Goal: Transaction & Acquisition: Purchase product/service

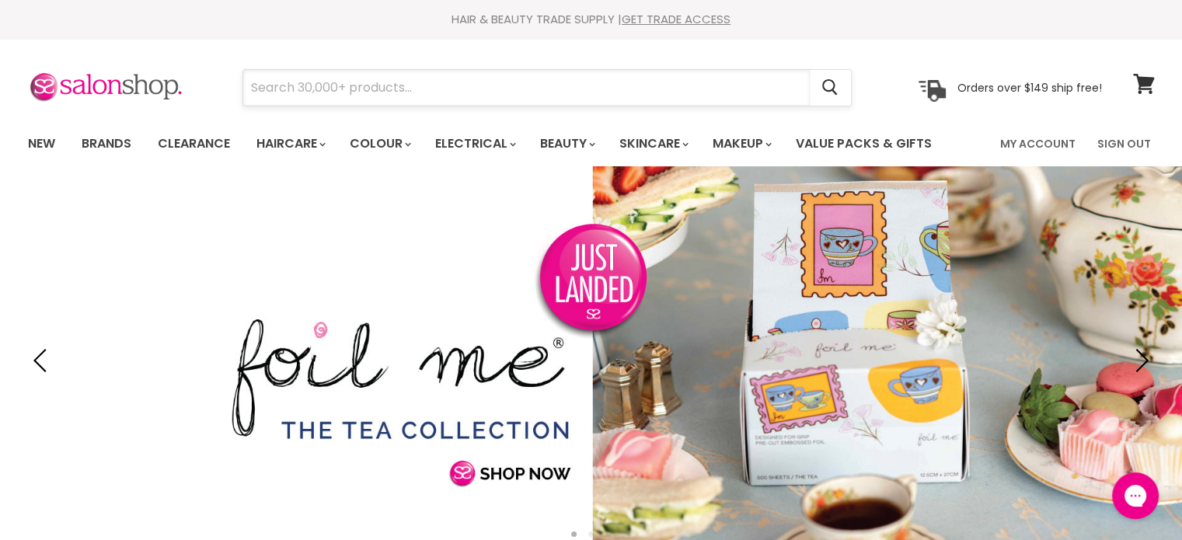
drag, startPoint x: 0, startPoint y: 0, endPoint x: 292, endPoint y: 86, distance: 304.8
click at [292, 86] on input "Search" at bounding box center [526, 88] width 567 height 36
paste input "Alfaparf Semi Di Lino Nutritive Low"
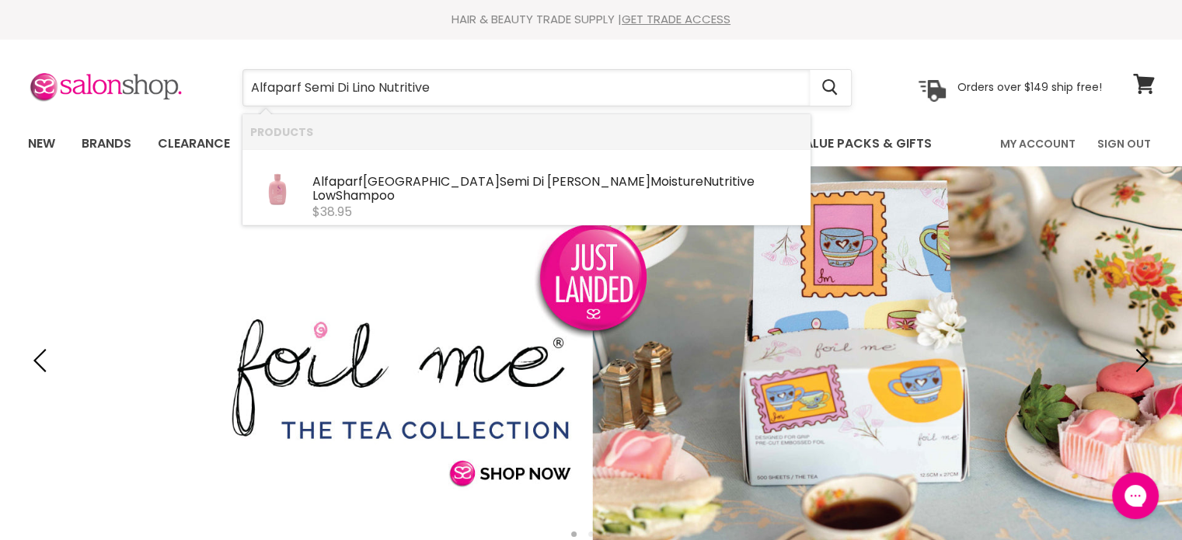
type input "Alfaparf Semi Di Lino Nutritive"
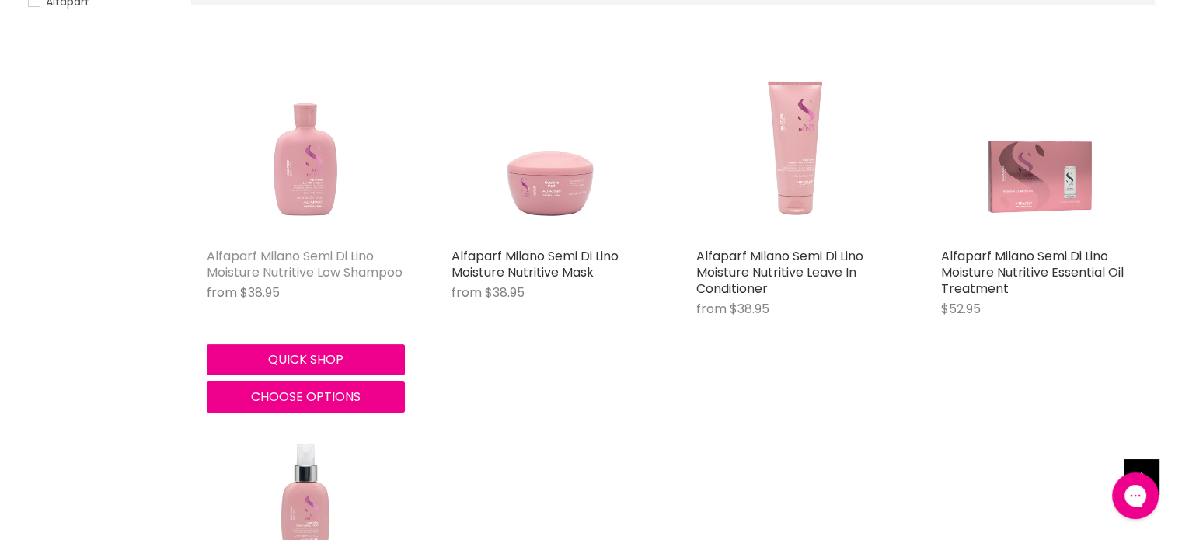
click at [292, 258] on link "Alfaparf Milano Semi Di Lino Moisture Nutritive Low Shampoo" at bounding box center [305, 264] width 196 height 34
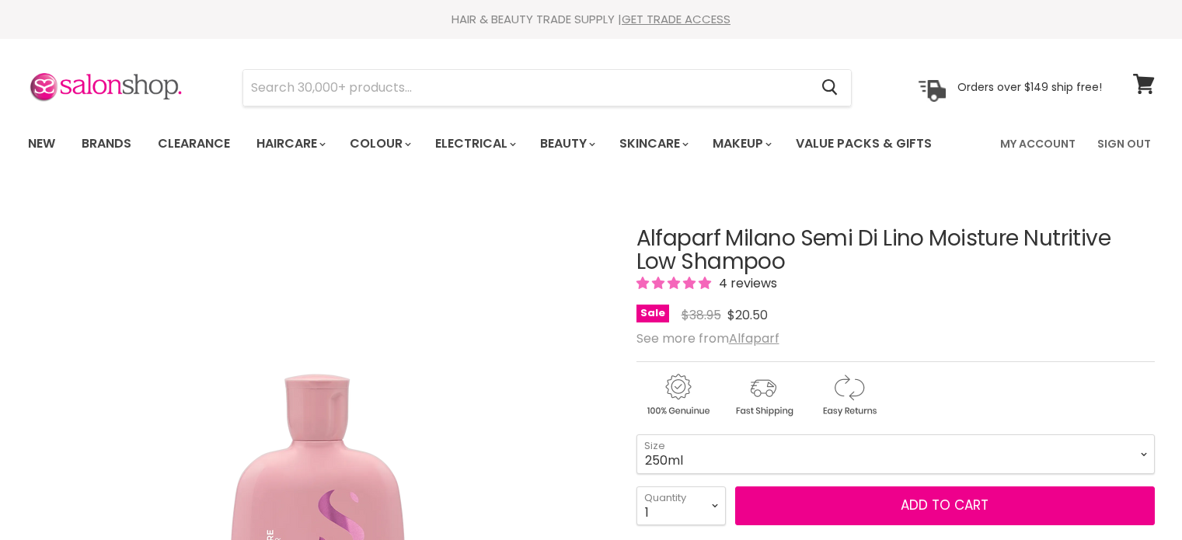
scroll to position [155, 0]
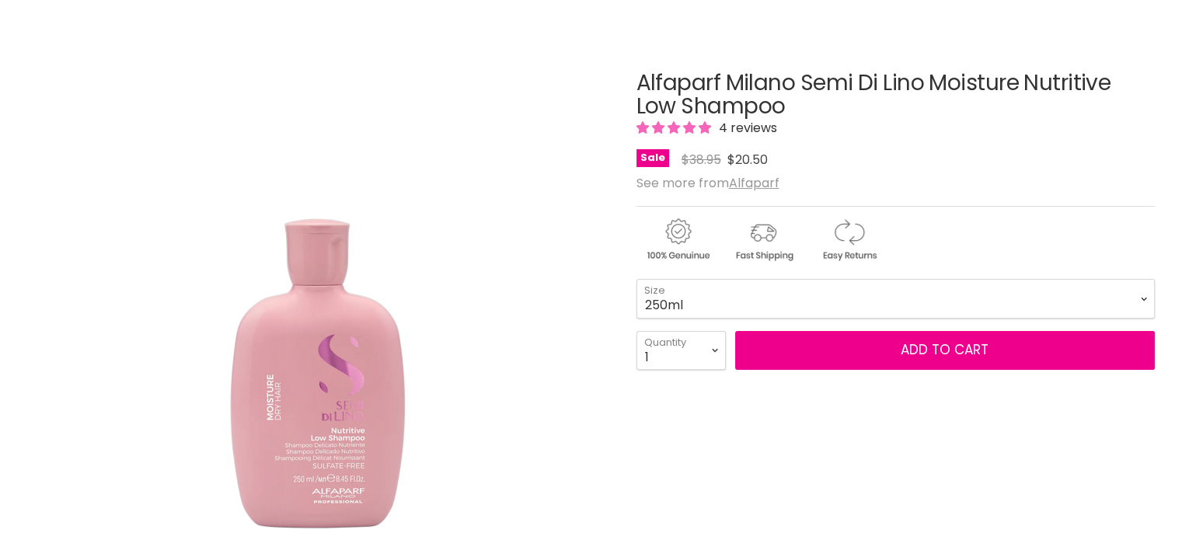
click at [710, 295] on select "250ml 1 Litre" at bounding box center [896, 298] width 519 height 39
click at [637, 279] on select "250ml 1 Litre" at bounding box center [896, 298] width 519 height 39
select select "1 Litre"
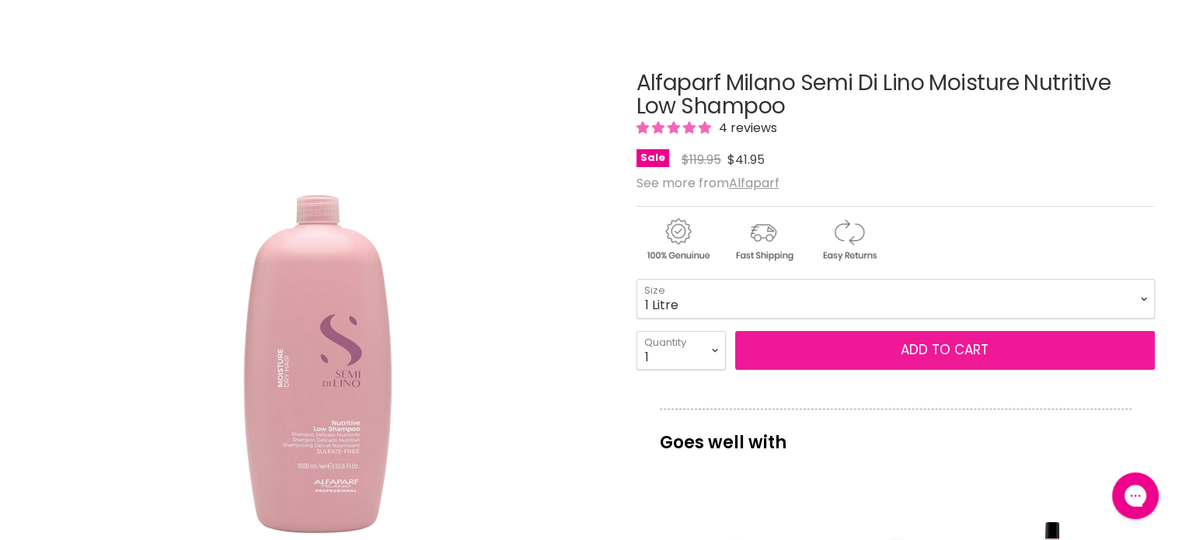
click at [966, 345] on button "Add to cart" at bounding box center [945, 350] width 420 height 39
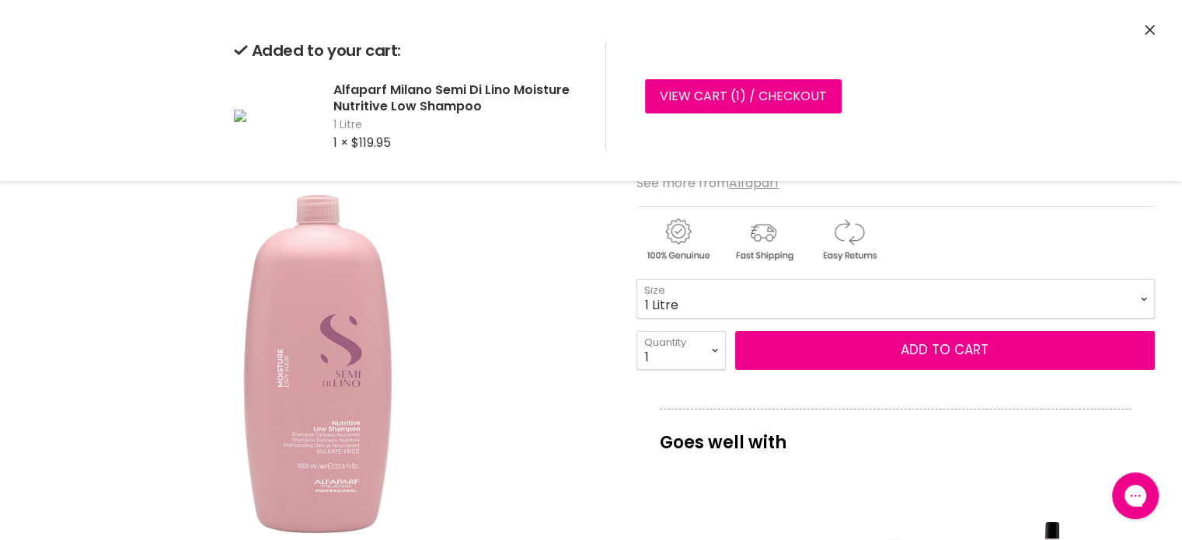
click at [1152, 25] on icon "Close" at bounding box center [1150, 30] width 10 height 10
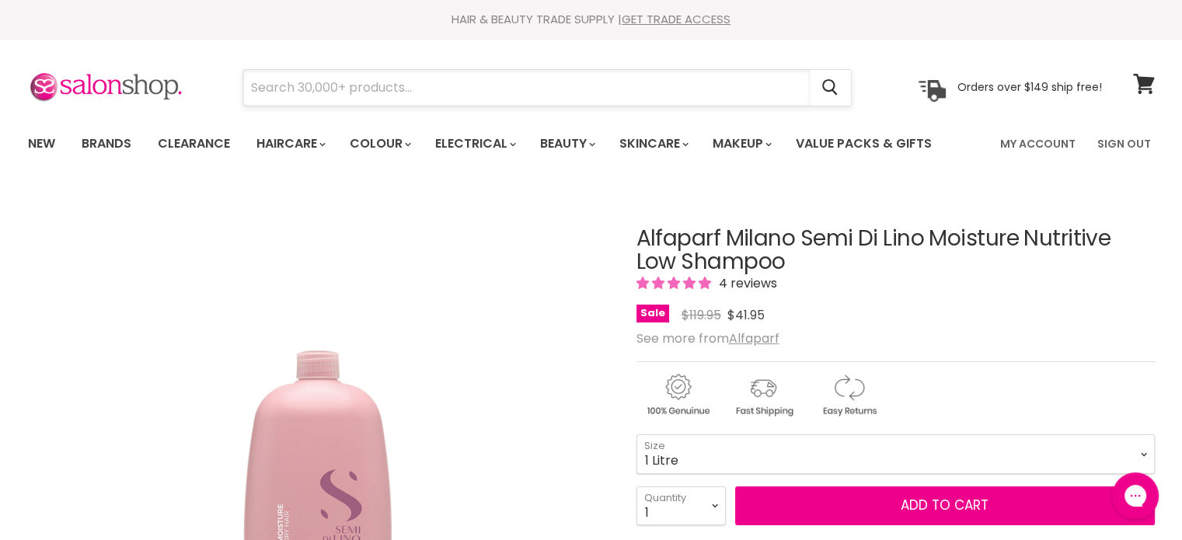
paste input "Alfaparf Semi Di Lino Nutritive Low"
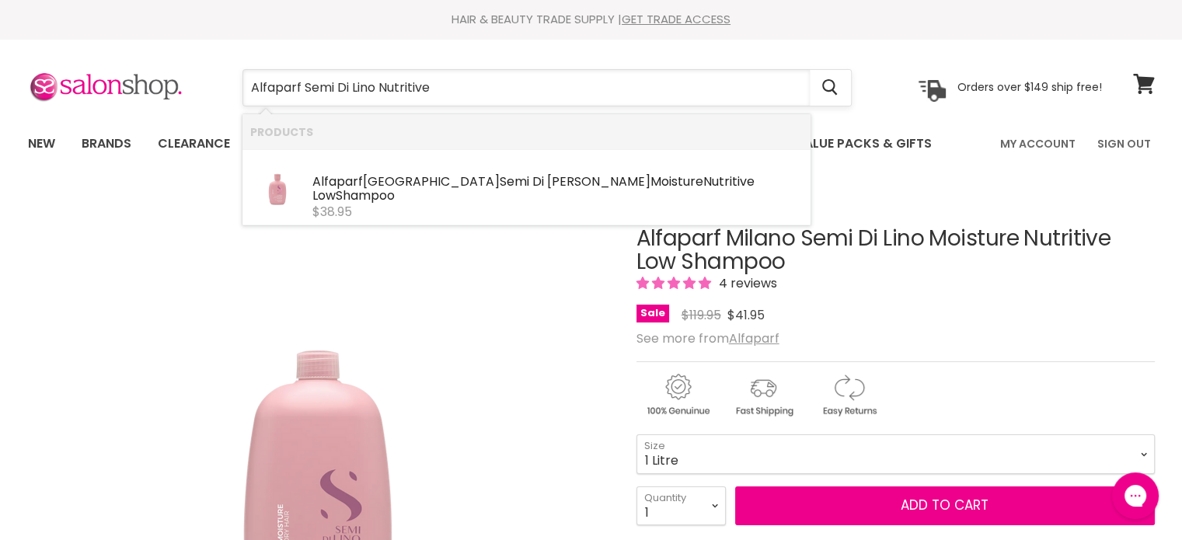
type input "Alfaparf Semi Di Lino Nutritive"
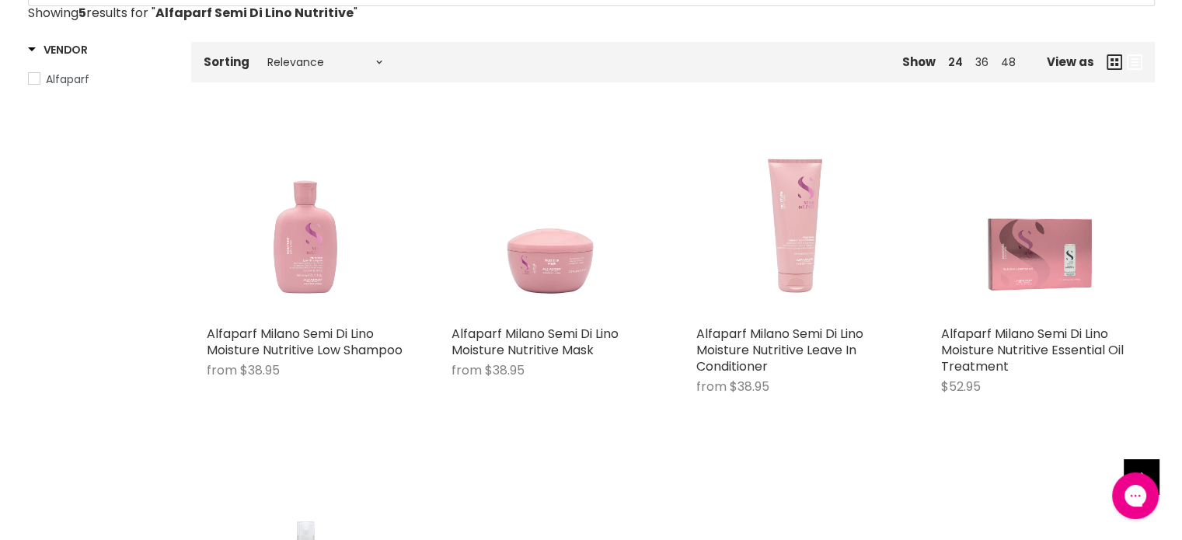
click at [789, 288] on img "Main content" at bounding box center [796, 219] width 198 height 198
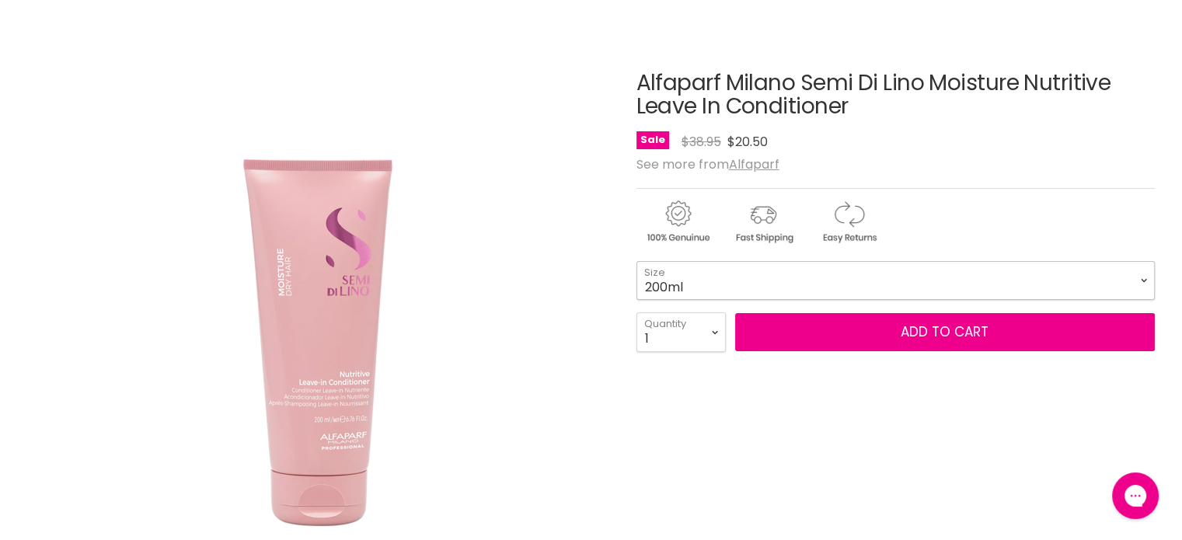
click at [780, 277] on select "200ml 1 Litre" at bounding box center [896, 280] width 519 height 39
click at [637, 261] on select "200ml 1 Litre" at bounding box center [896, 280] width 519 height 39
select select "1 Litre"
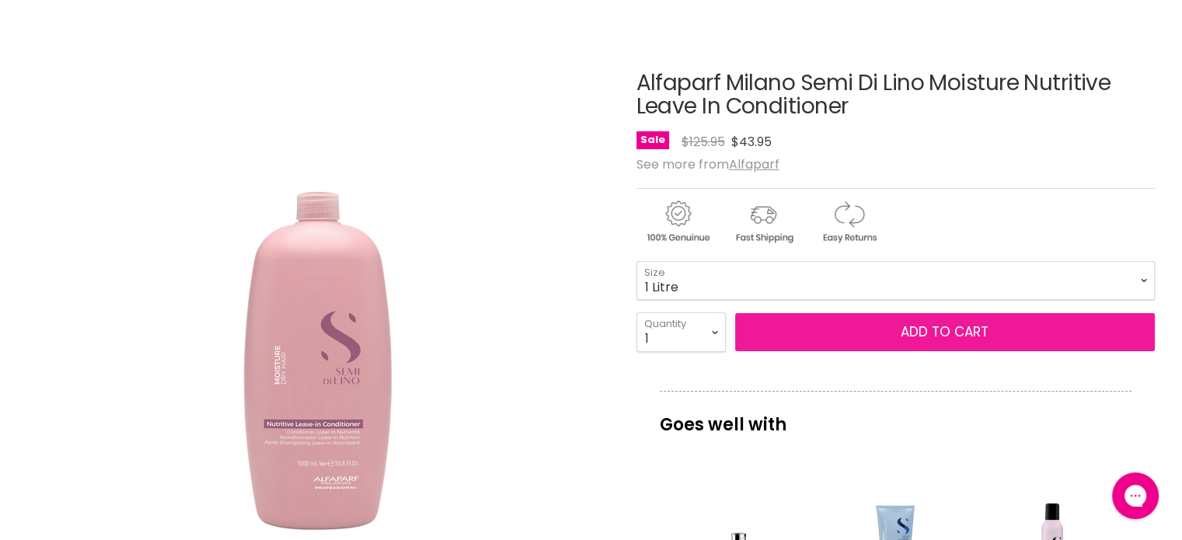
click at [917, 336] on button "Add to cart" at bounding box center [945, 332] width 420 height 39
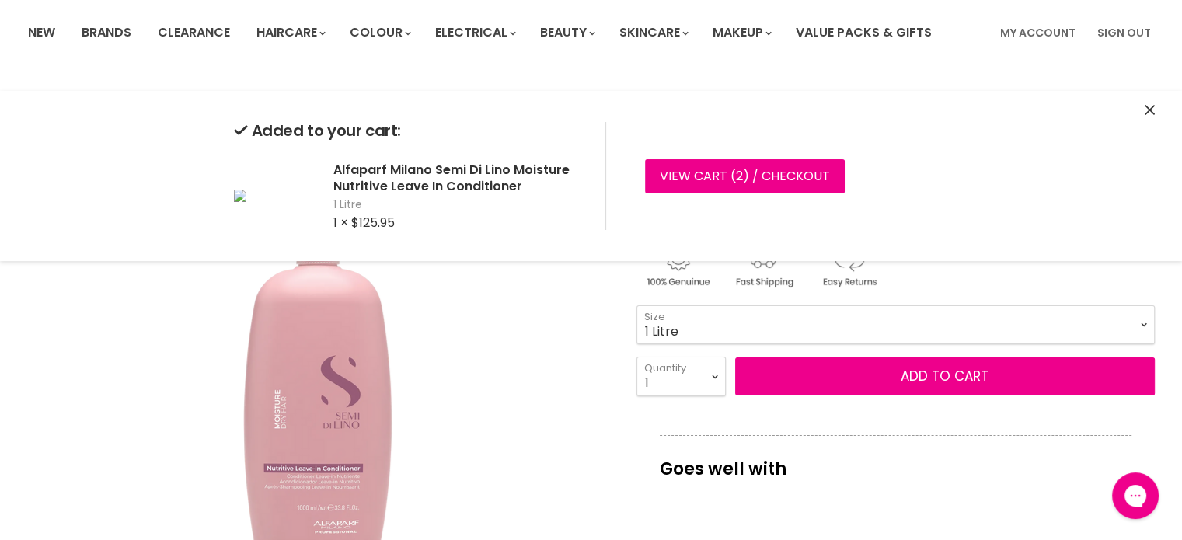
scroll to position [75, 0]
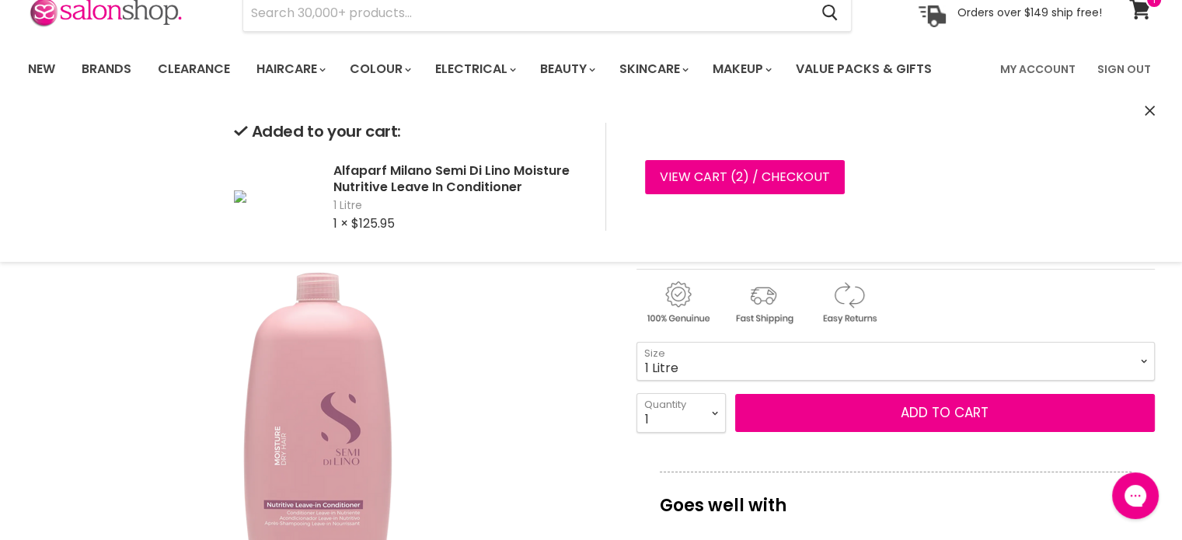
click at [1149, 106] on icon "Close" at bounding box center [1150, 111] width 10 height 10
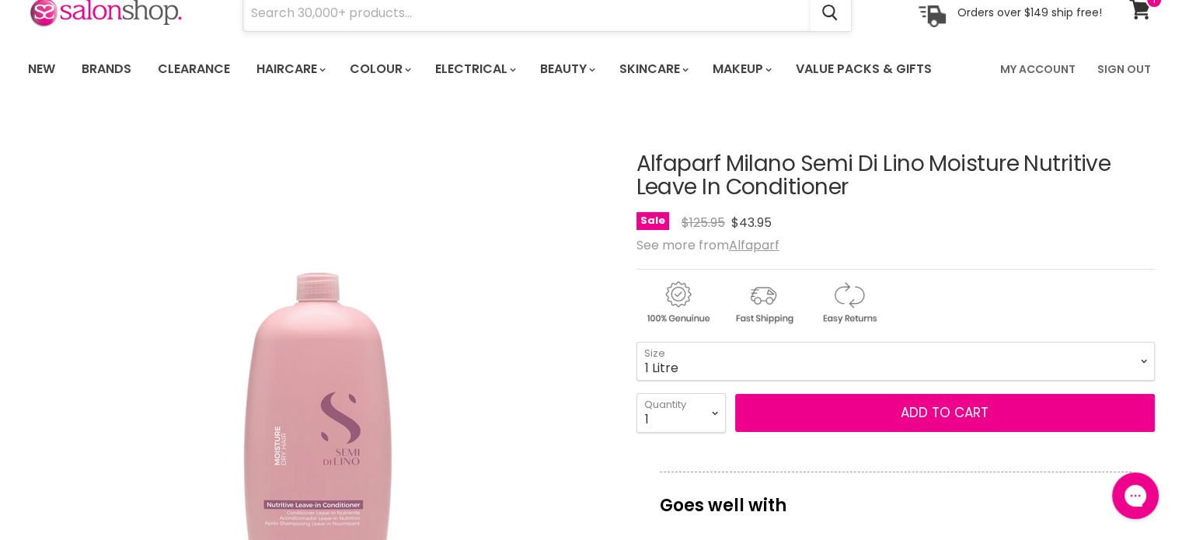
click at [441, 5] on input "Search" at bounding box center [526, 13] width 567 height 36
paste input "Alfaparf Semi Di Lino Nutritive Low"
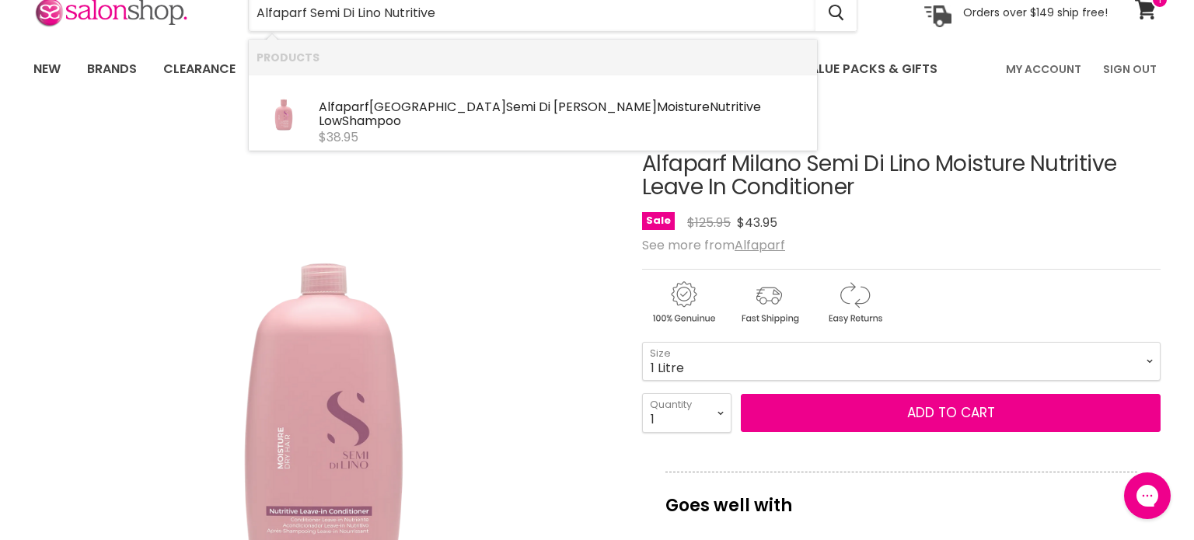
type input "Alfaparf Semi Di Lino Nutritive"
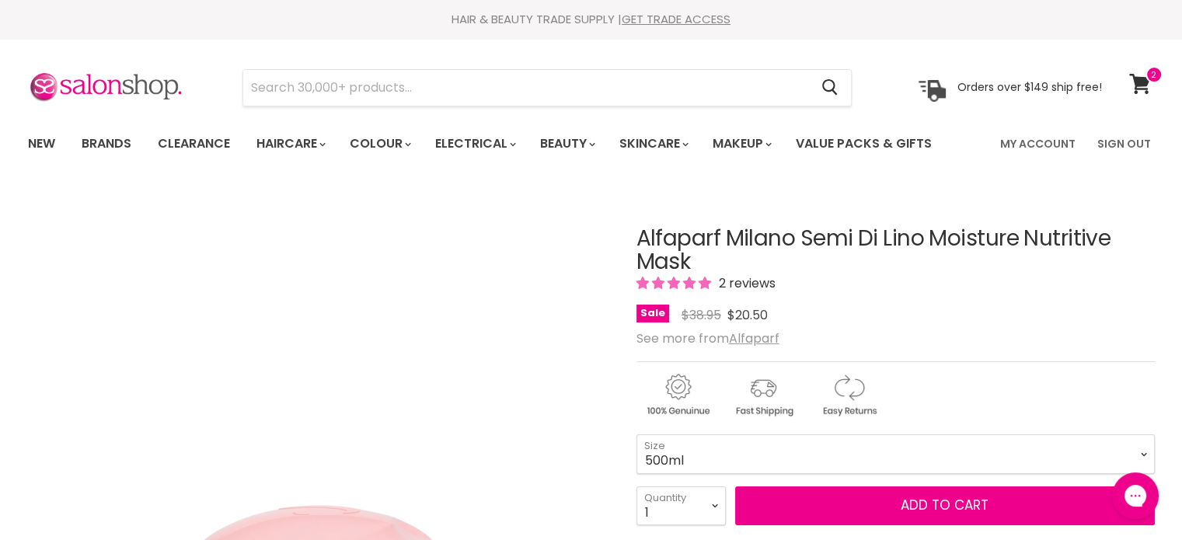
click at [637, 435] on select "200ml 500ml" at bounding box center [896, 454] width 519 height 39
select select "500ml"
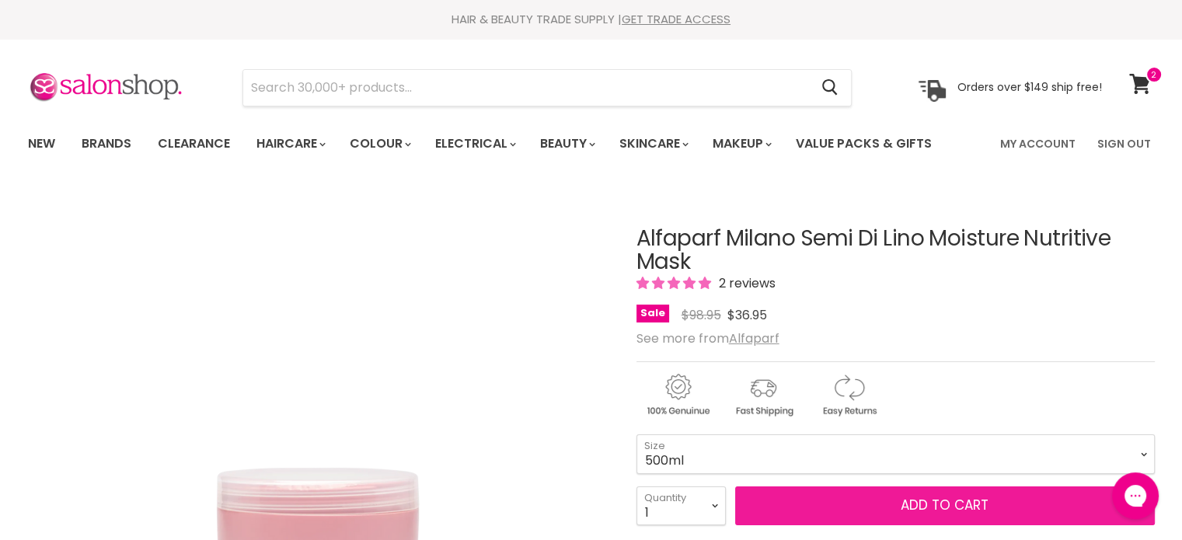
click at [930, 506] on button "Add to cart" at bounding box center [945, 506] width 420 height 39
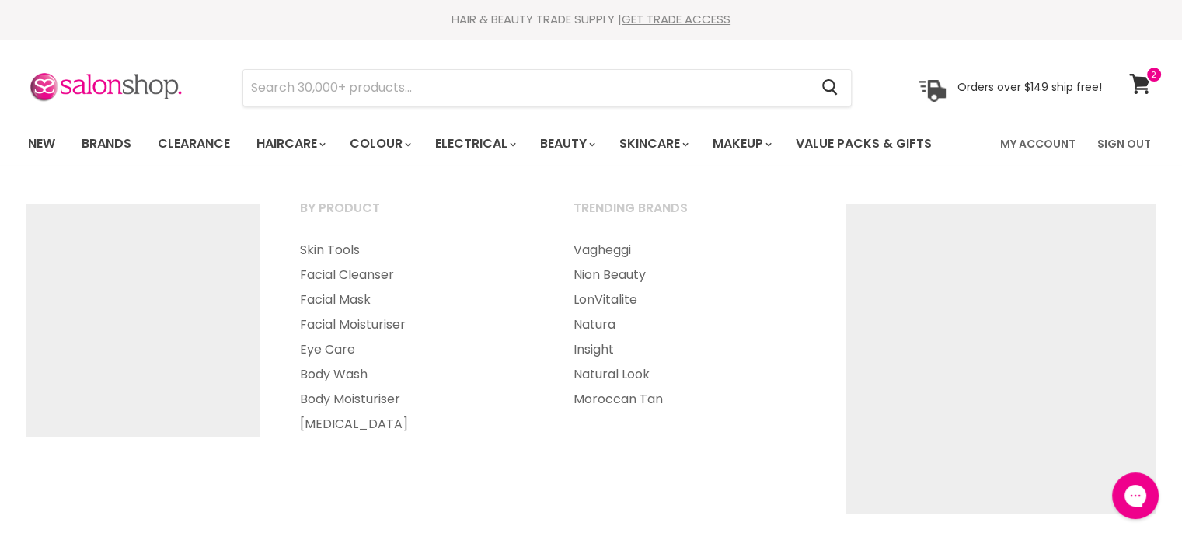
drag, startPoint x: 511, startPoint y: 54, endPoint x: 501, endPoint y: 67, distance: 16.0
click at [507, 59] on section "Menu Cancel" at bounding box center [592, 80] width 1166 height 82
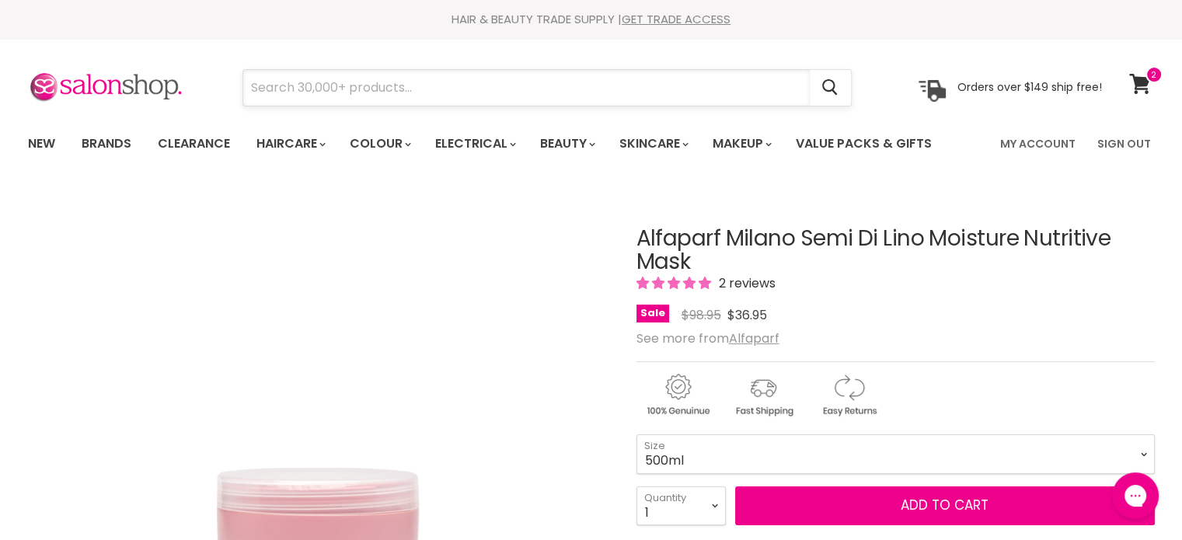
click at [488, 79] on input "Search" at bounding box center [526, 88] width 567 height 36
paste input "Alfaparf Semi Di Lino Smooth Smoothing Cream"
type input "Alfaparf Semi Di Lino Smooth Smoothing Cream"
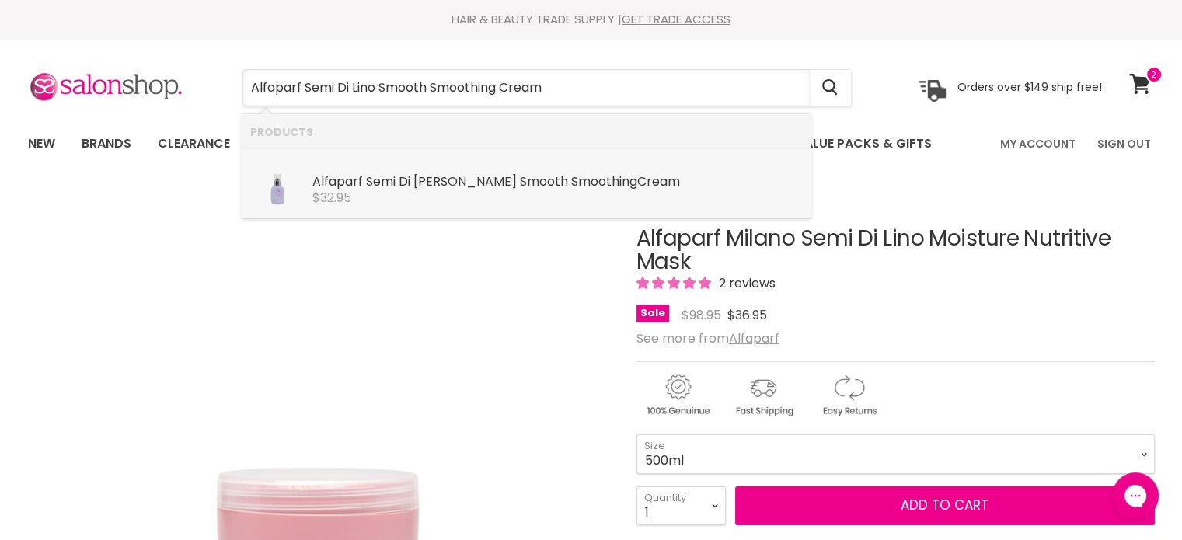
click at [520, 189] on b "Smooth" at bounding box center [544, 182] width 48 height 18
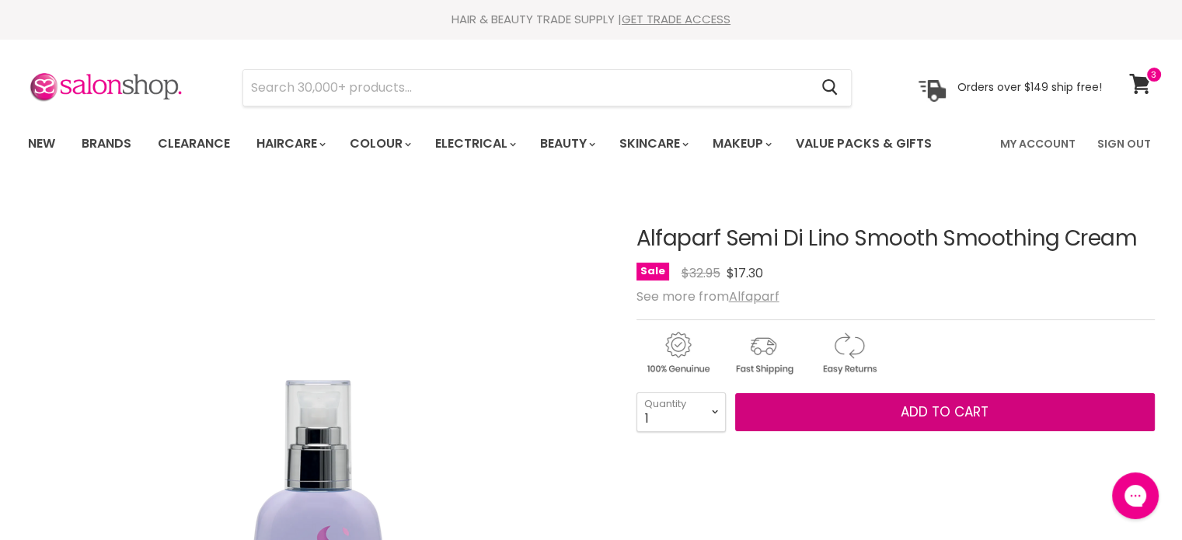
click at [937, 410] on span "Add to cart" at bounding box center [945, 412] width 88 height 19
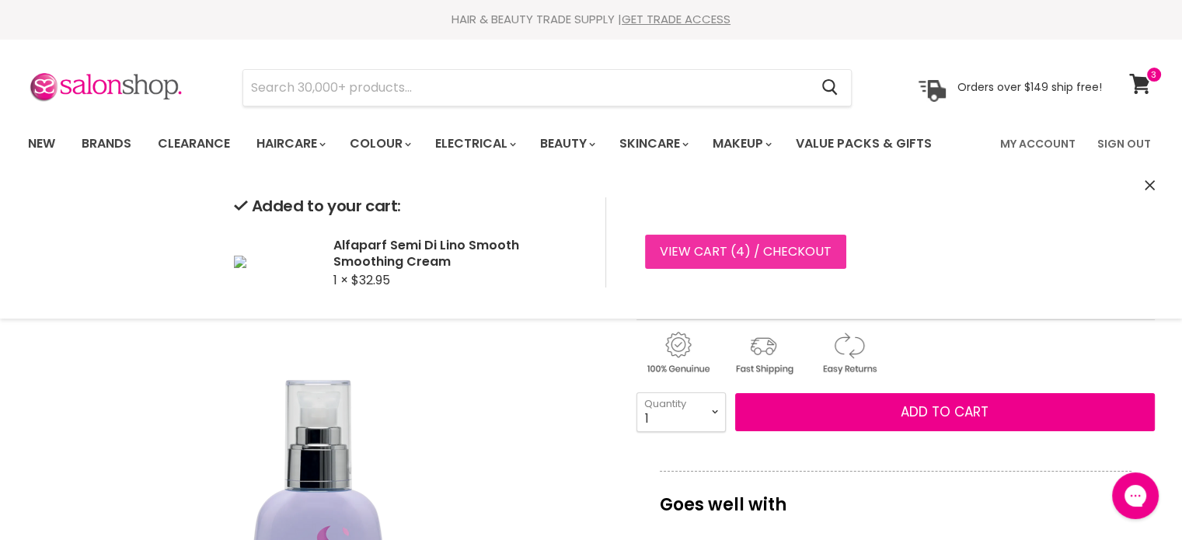
click at [713, 236] on link "View cart ( 4 ) / Checkout" at bounding box center [745, 252] width 201 height 34
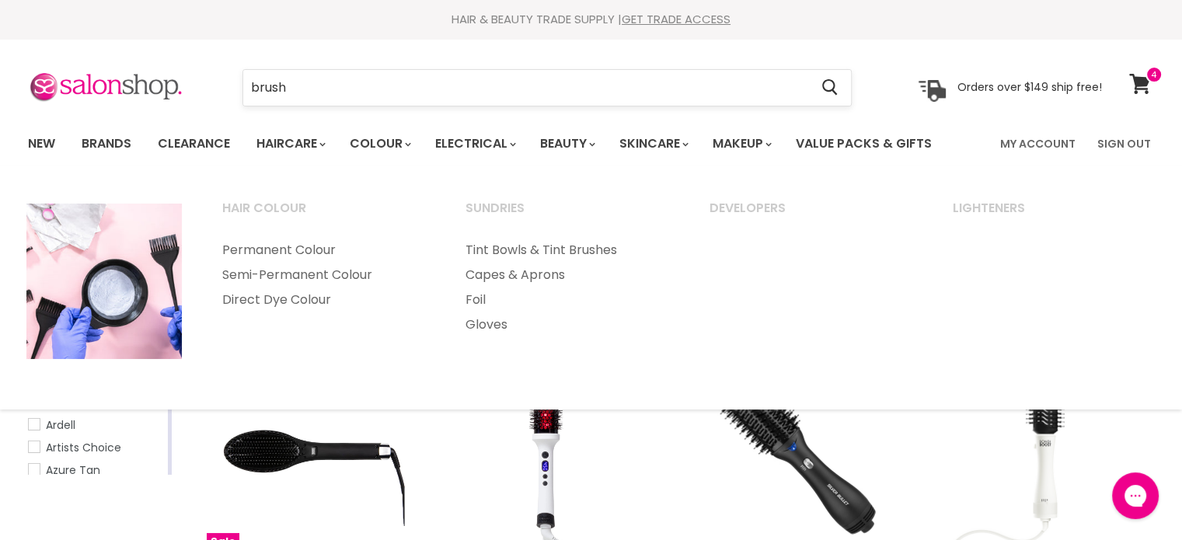
click at [301, 70] on div "brush Cancel" at bounding box center [547, 88] width 608 height 36
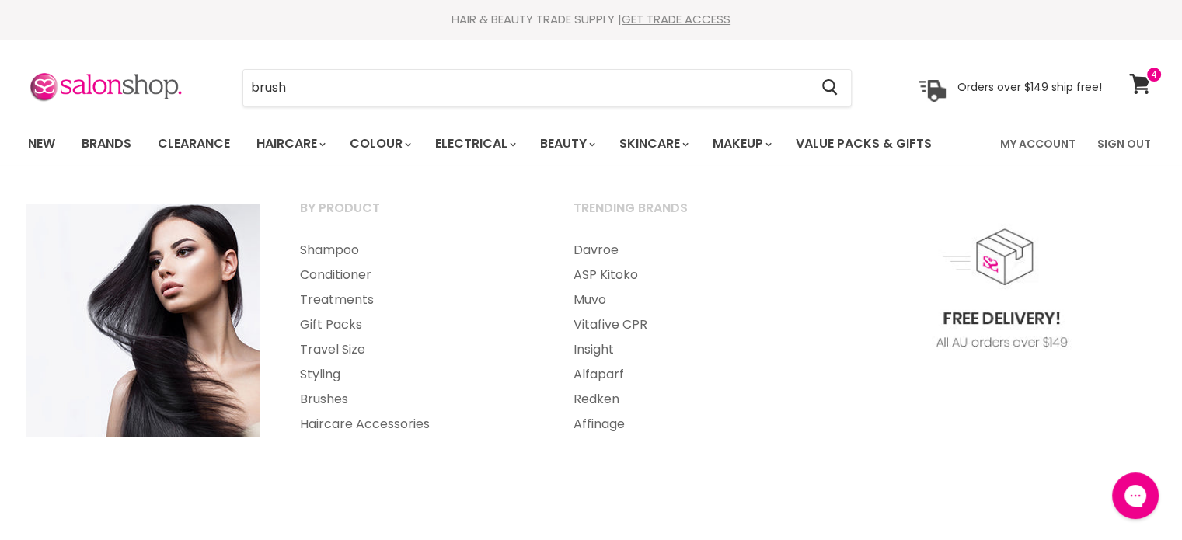
click at [323, 108] on section "Menu brush Cancel" at bounding box center [592, 80] width 1166 height 82
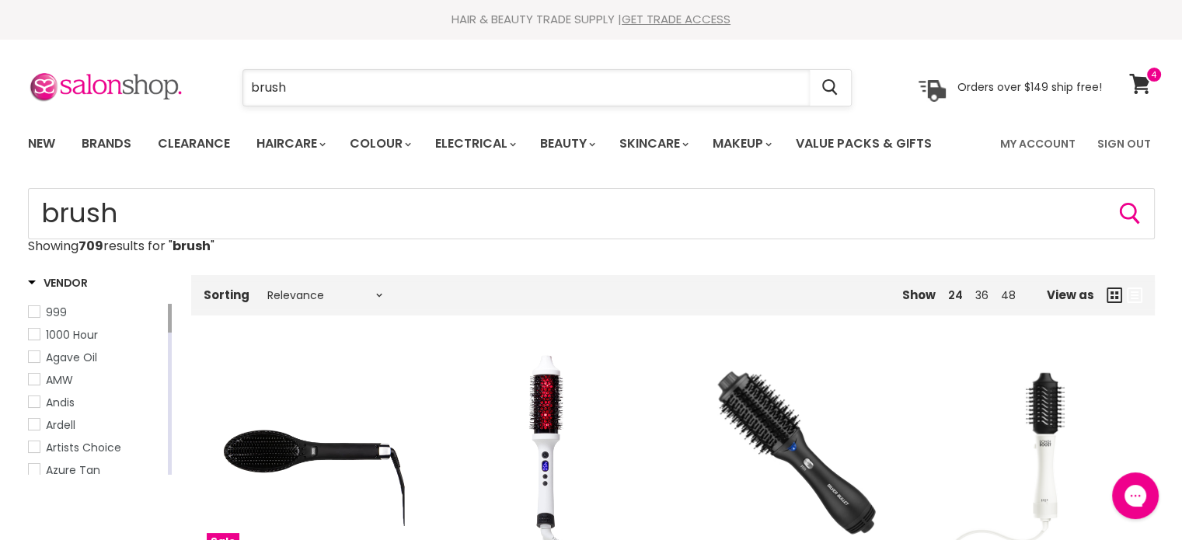
click at [329, 80] on input "brush" at bounding box center [526, 88] width 567 height 36
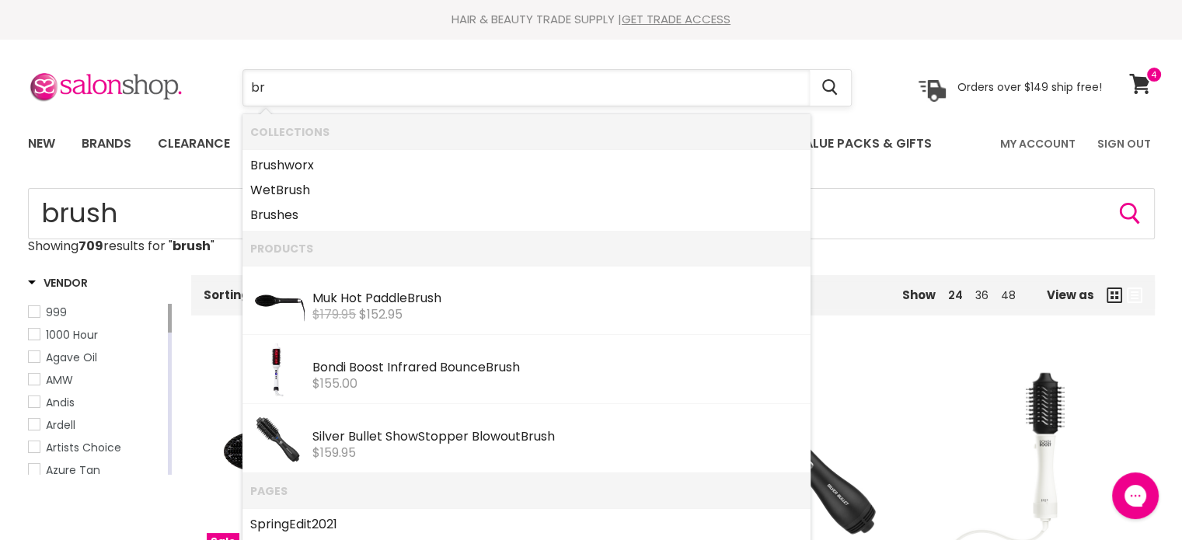
type input "b"
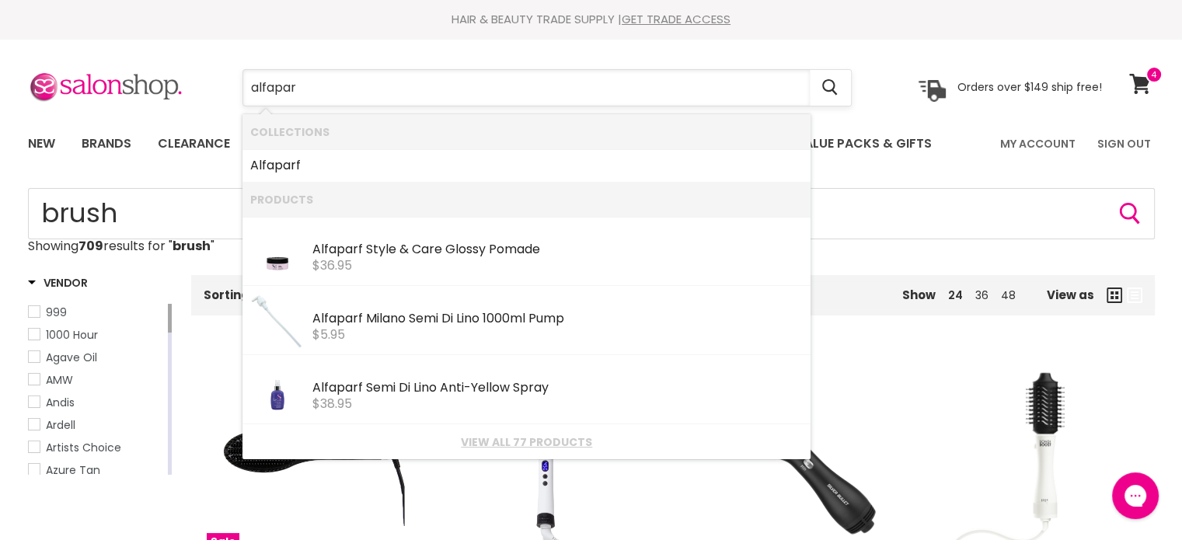
type input "alfaparf"
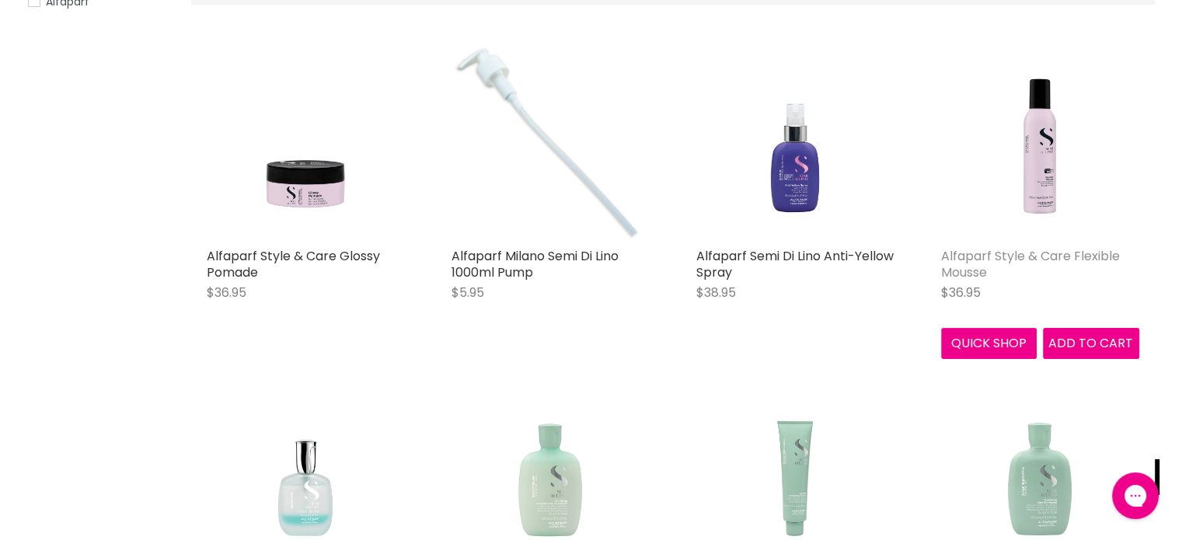
scroll to position [87, 0]
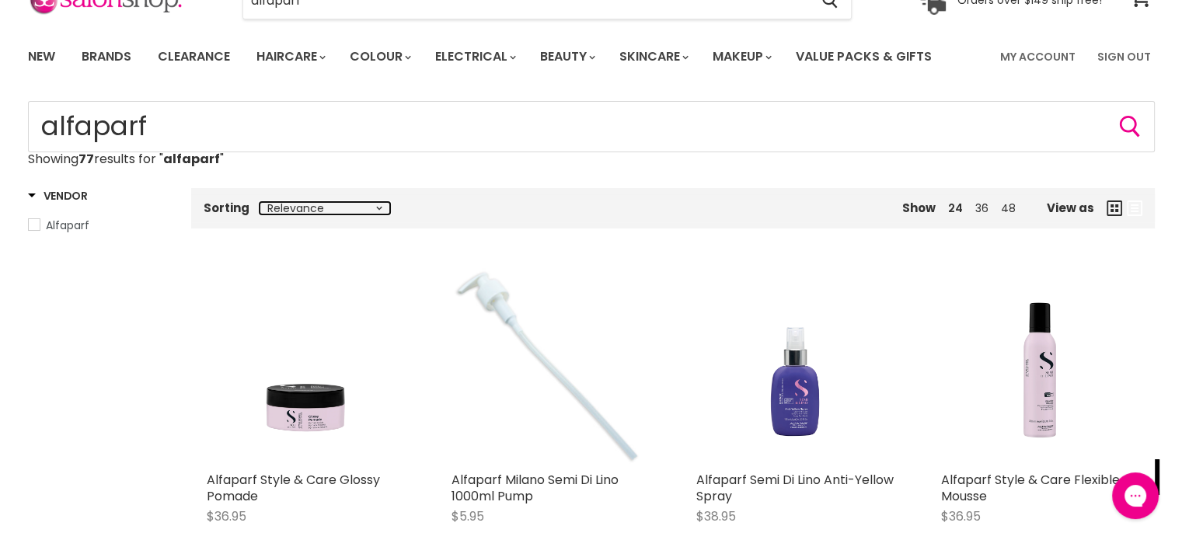
click at [370, 211] on select "Relevance Best Selling Lowest Price Highest Price Alphabetically, A-Z Alphabeti…" at bounding box center [325, 208] width 131 height 12
select select "price-ascending"
click at [260, 202] on select "Relevance Best Selling Lowest Price Highest Price Alphabetically, A-Z Alphabeti…" at bounding box center [325, 208] width 131 height 12
select select "price-ascending"
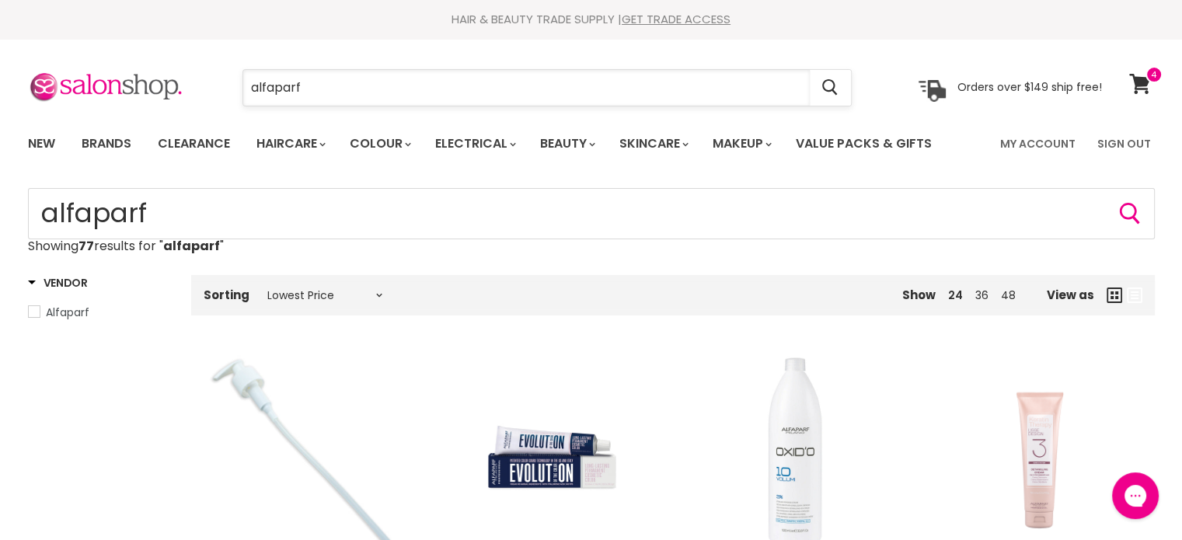
click at [344, 93] on input "alfaparf" at bounding box center [526, 88] width 567 height 36
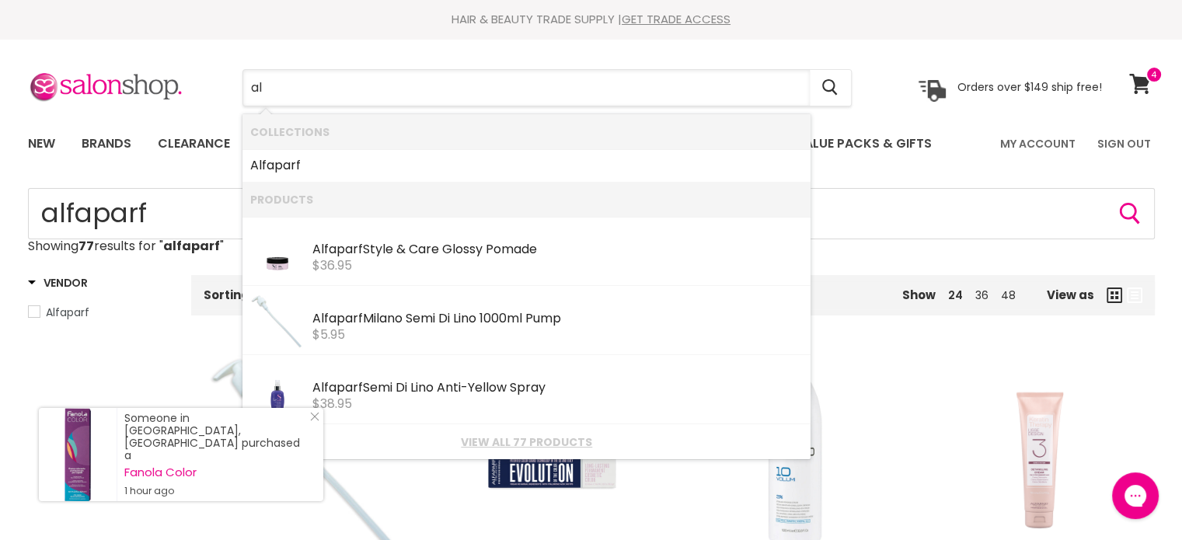
type input "a"
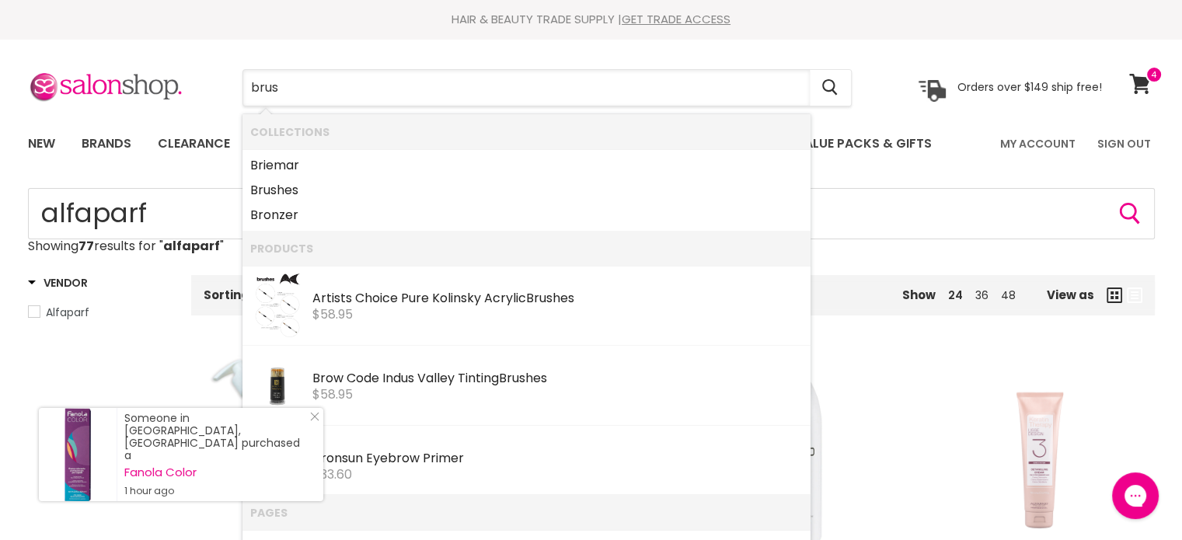
type input "brush"
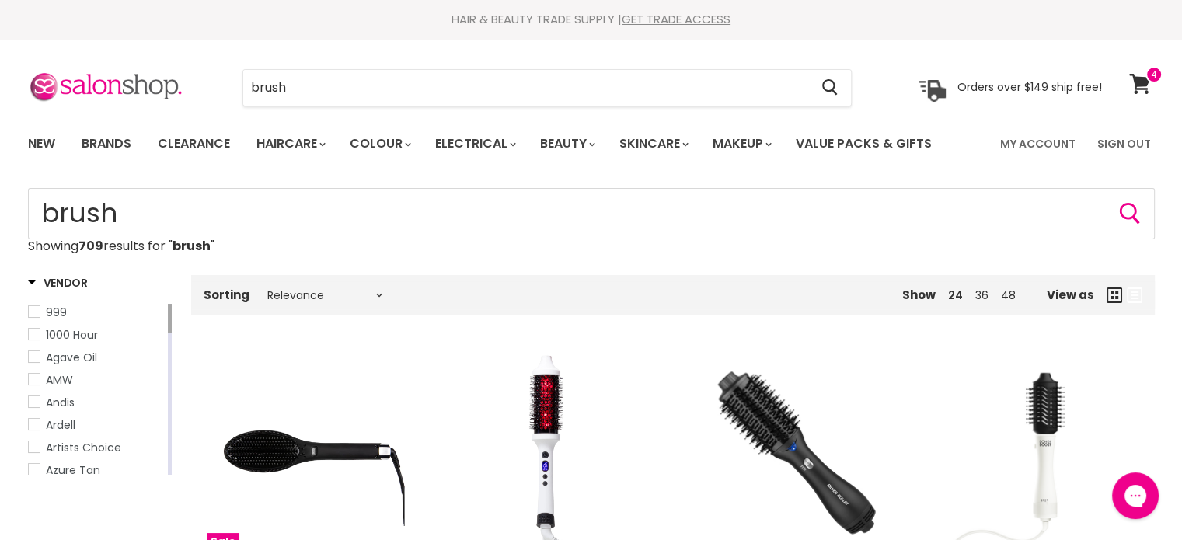
click at [341, 309] on div "Sorting Relevance Best Selling Lowest Price Highest Price Alphabetically, A-Z A…" at bounding box center [384, 295] width 386 height 28
click at [364, 295] on select "Relevance Best Selling Lowest Price Highest Price Alphabetically, A-Z Alphabeti…" at bounding box center [325, 295] width 131 height 12
select select "price-ascending"
click at [260, 289] on select "Relevance Best Selling Lowest Price Highest Price Alphabetically, A-Z Alphabeti…" at bounding box center [325, 295] width 131 height 12
select select "price-ascending"
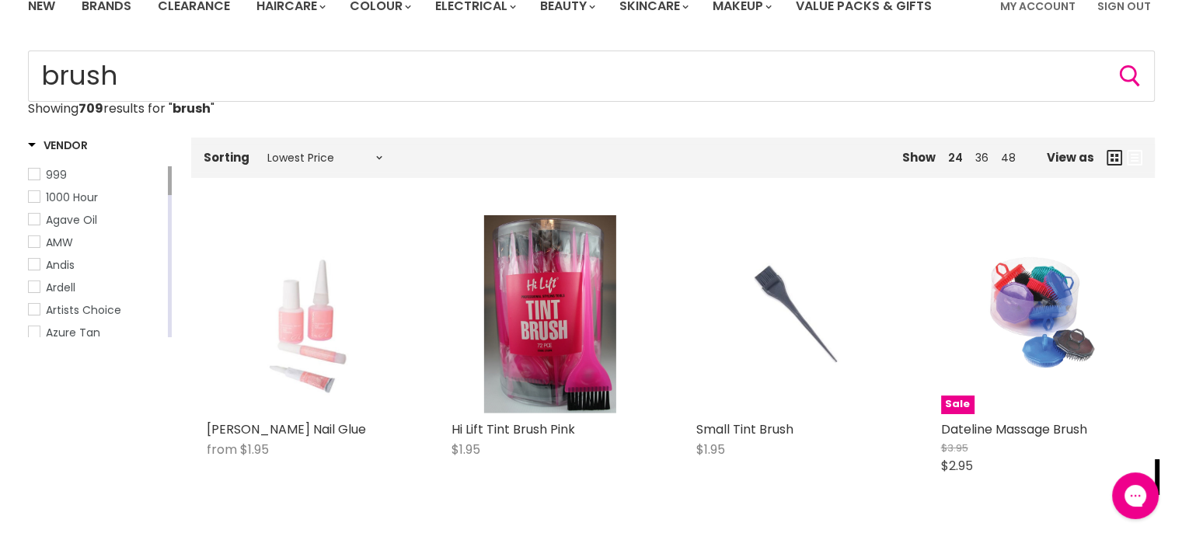
scroll to position [389, 0]
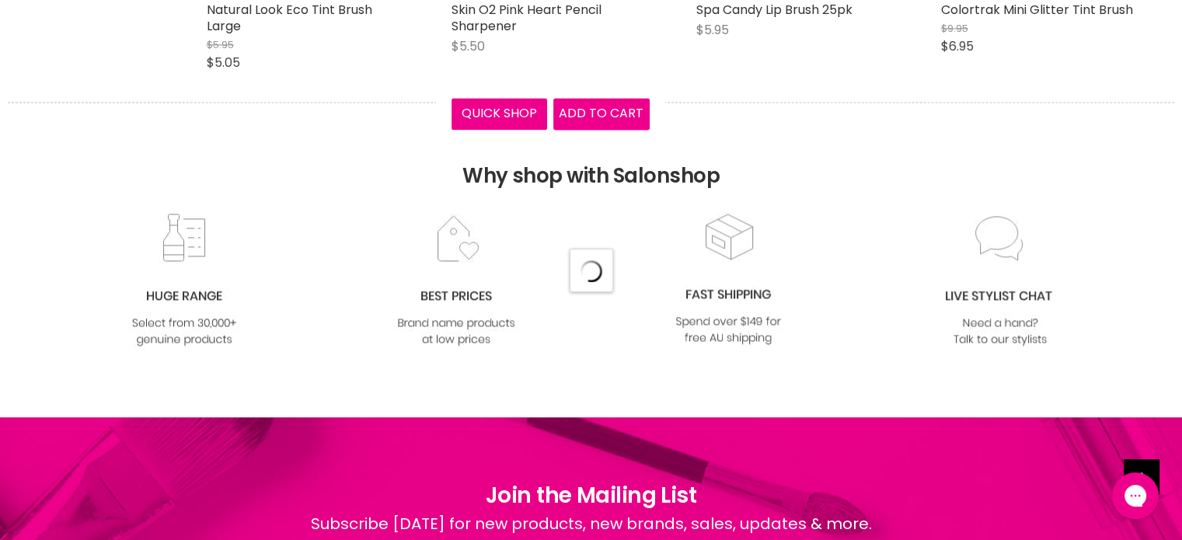
select select "price-ascending"
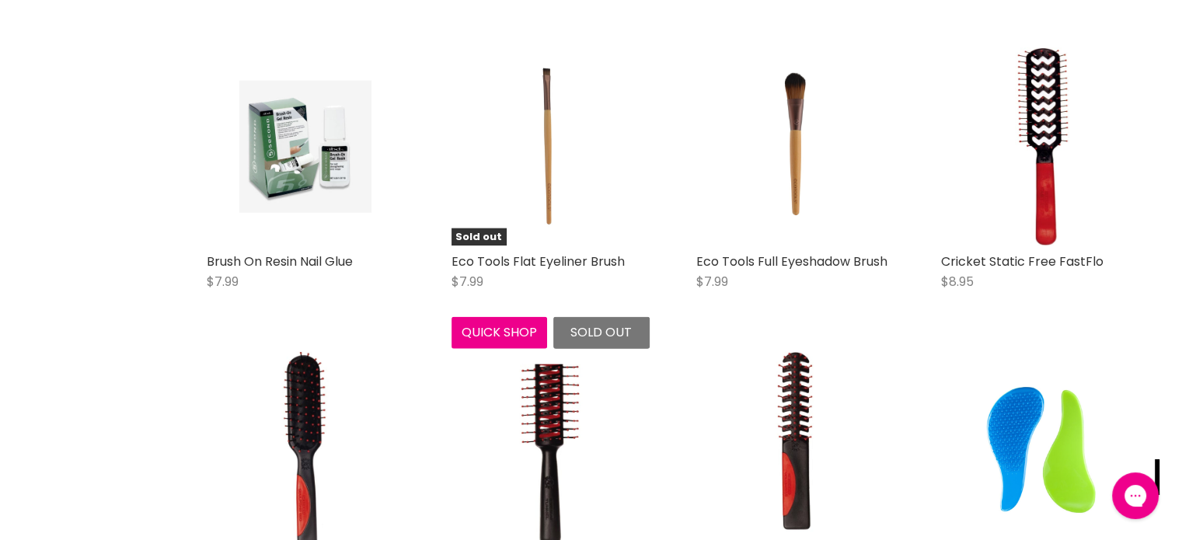
scroll to position [3887, 0]
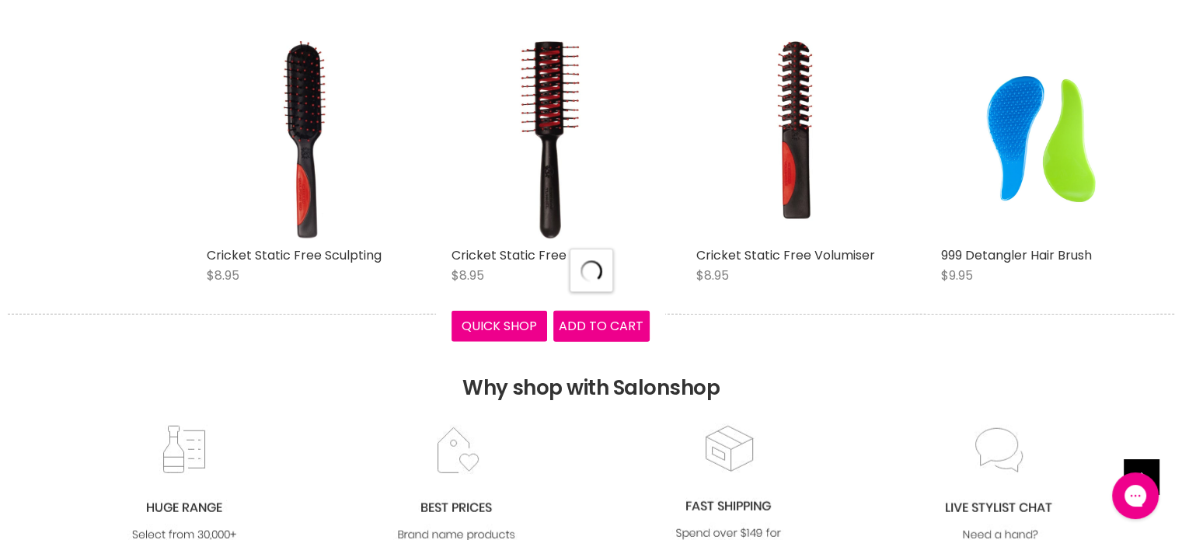
select select "price-ascending"
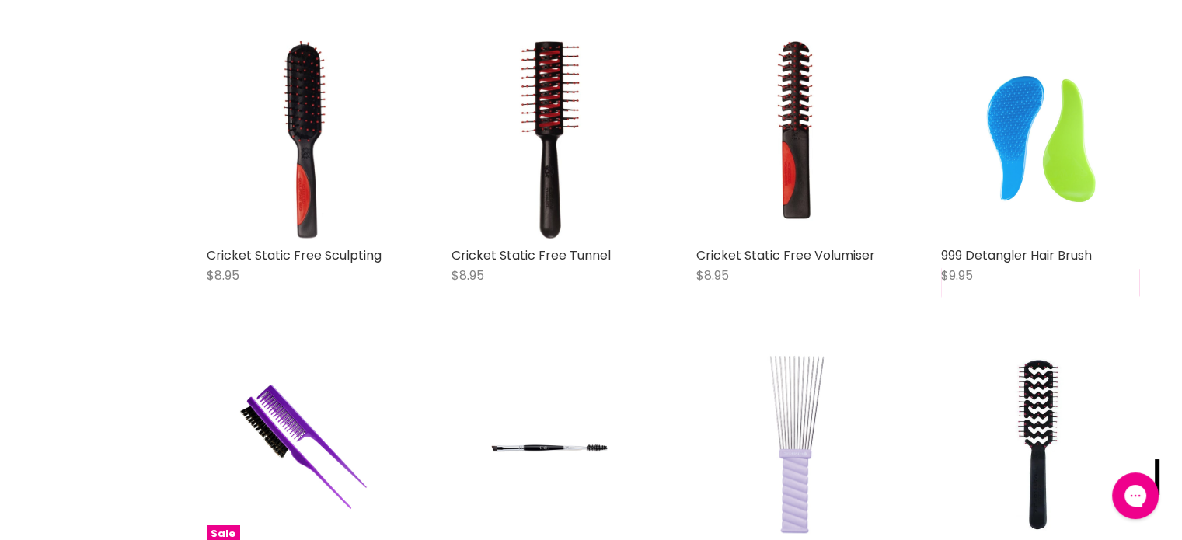
click at [1023, 190] on img "Main content" at bounding box center [1040, 140] width 132 height 198
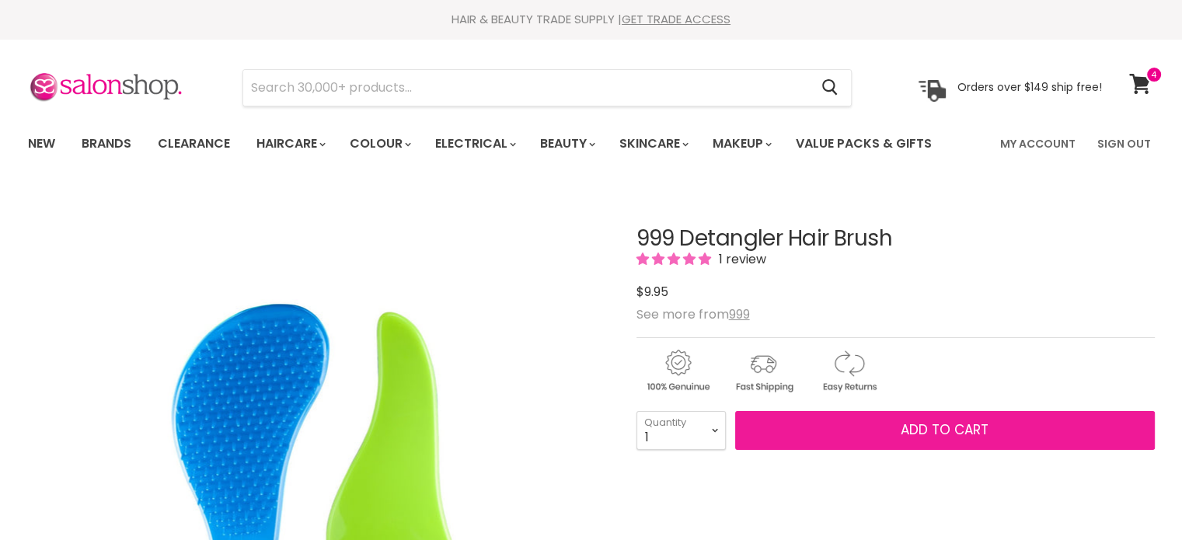
click at [928, 424] on span "Add to cart" at bounding box center [945, 430] width 88 height 19
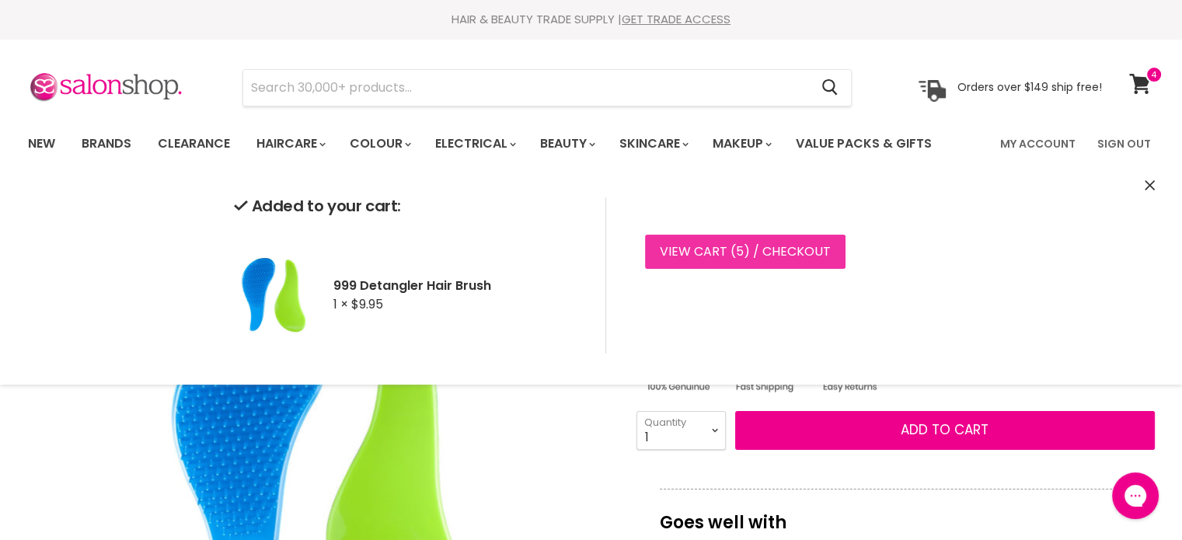
click at [740, 260] on span "5" at bounding box center [740, 252] width 8 height 18
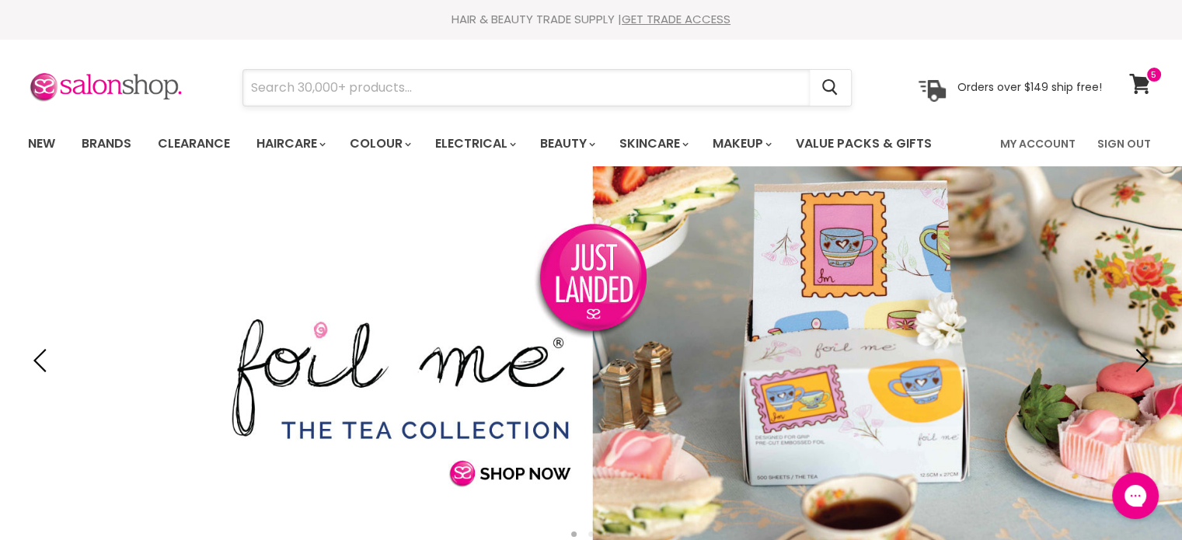
drag, startPoint x: 0, startPoint y: 0, endPoint x: 330, endPoint y: 78, distance: 338.7
click at [330, 78] on input "Search" at bounding box center [526, 88] width 567 height 36
click at [317, 94] on input "Search" at bounding box center [526, 88] width 567 height 36
paste input "Alfaparf Semi Di Lino Curls Hydrating Co-Wash"
type input "Alfaparf Semi Di Lino Curls Hydrating Co-Wash"
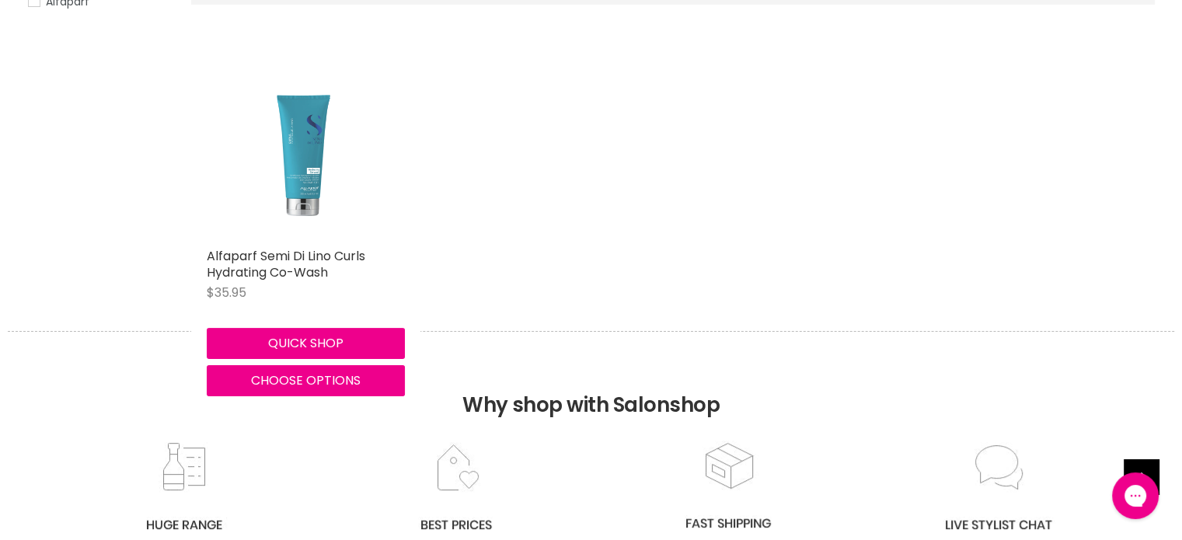
click at [306, 145] on img "Main content" at bounding box center [306, 141] width 198 height 198
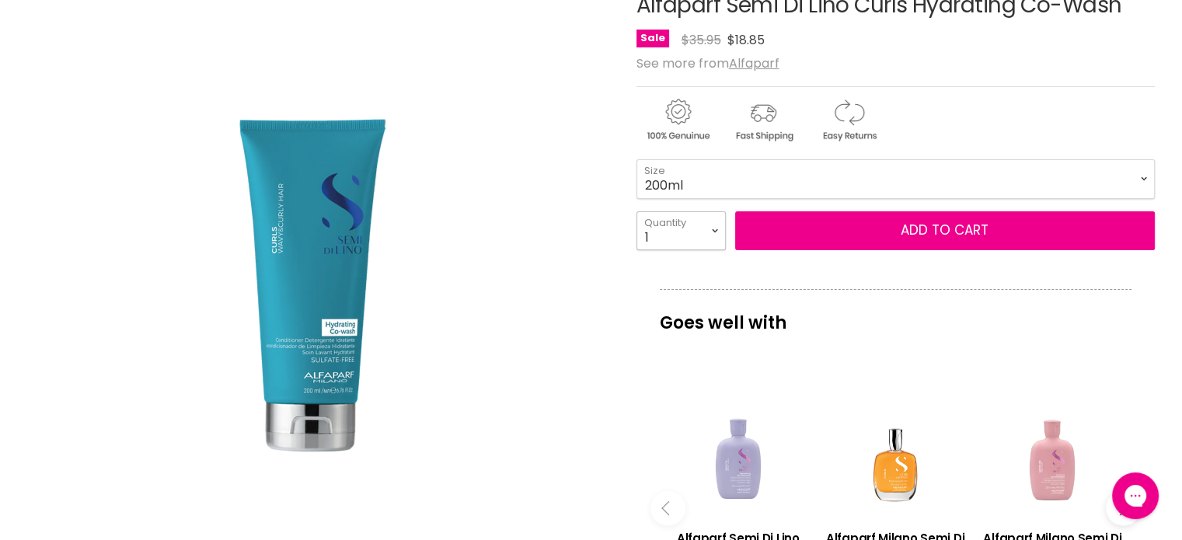
click at [707, 232] on select "1 2 3 4 5 6 7 8 9 10+" at bounding box center [681, 230] width 89 height 39
select select "2"
click at [637, 211] on select "1 2 3 4 5 6 7 8 9 10+" at bounding box center [681, 230] width 89 height 39
type input "2"
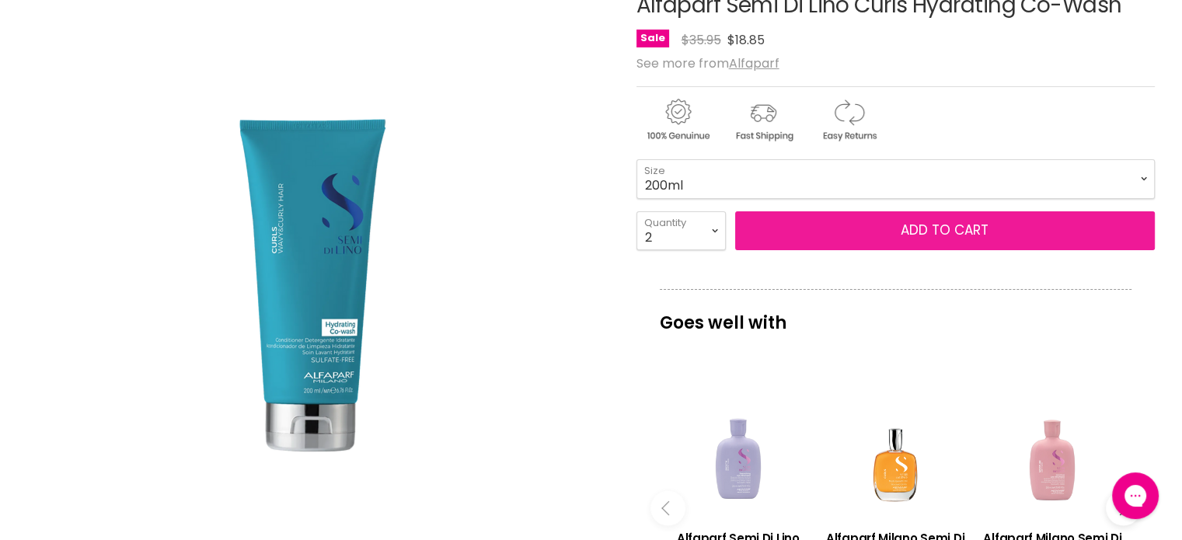
click at [889, 218] on button "Add to cart" at bounding box center [945, 230] width 420 height 39
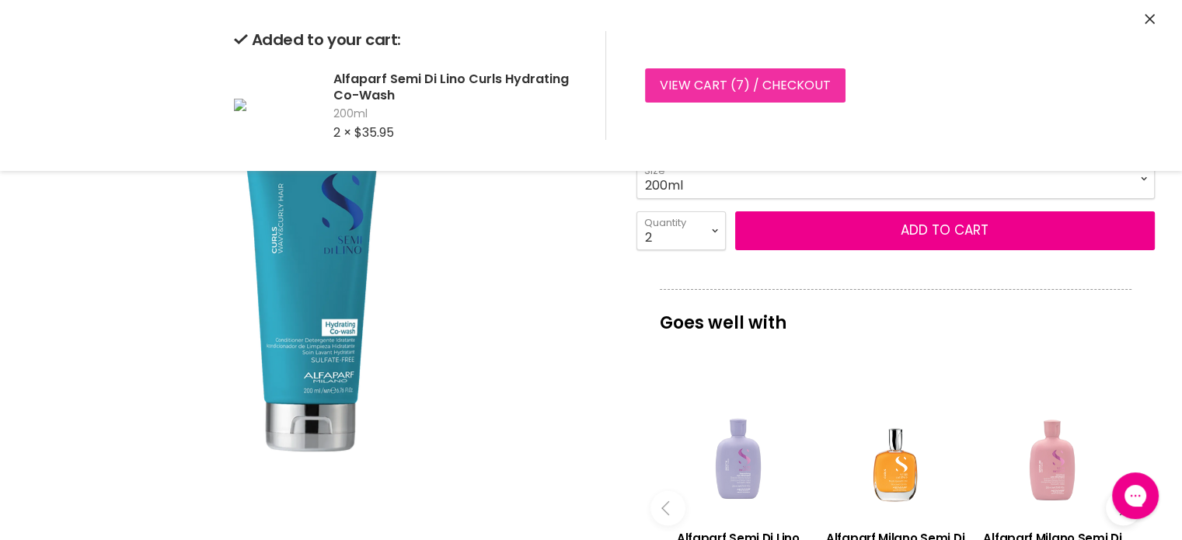
click at [688, 80] on link "View cart ( 7 ) / Checkout" at bounding box center [745, 85] width 201 height 34
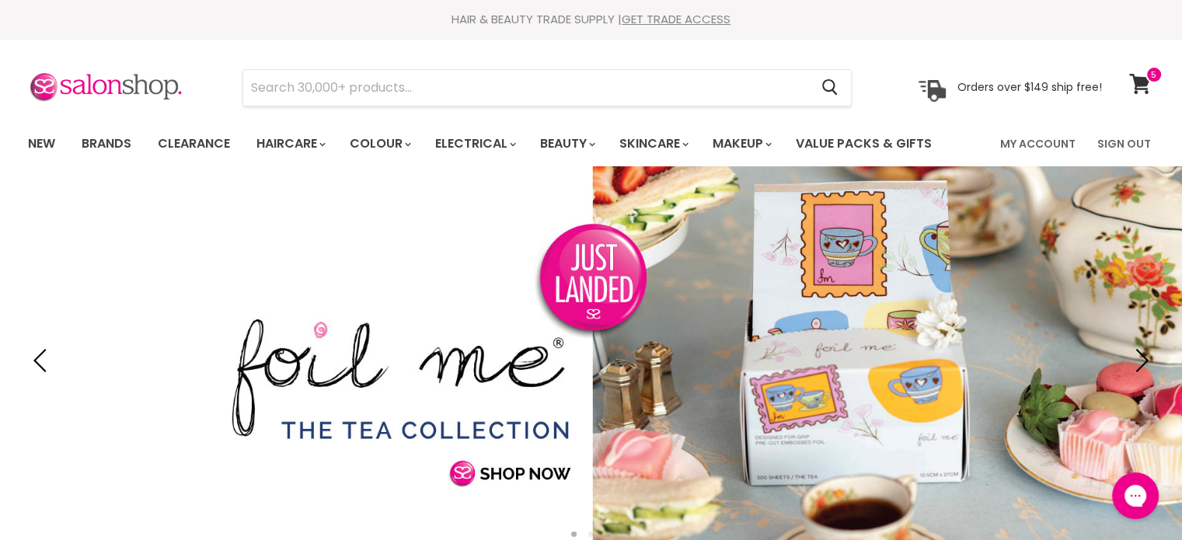
type input "Alfaparf Semi Di Lino Curls Hydrating Co-Wash"
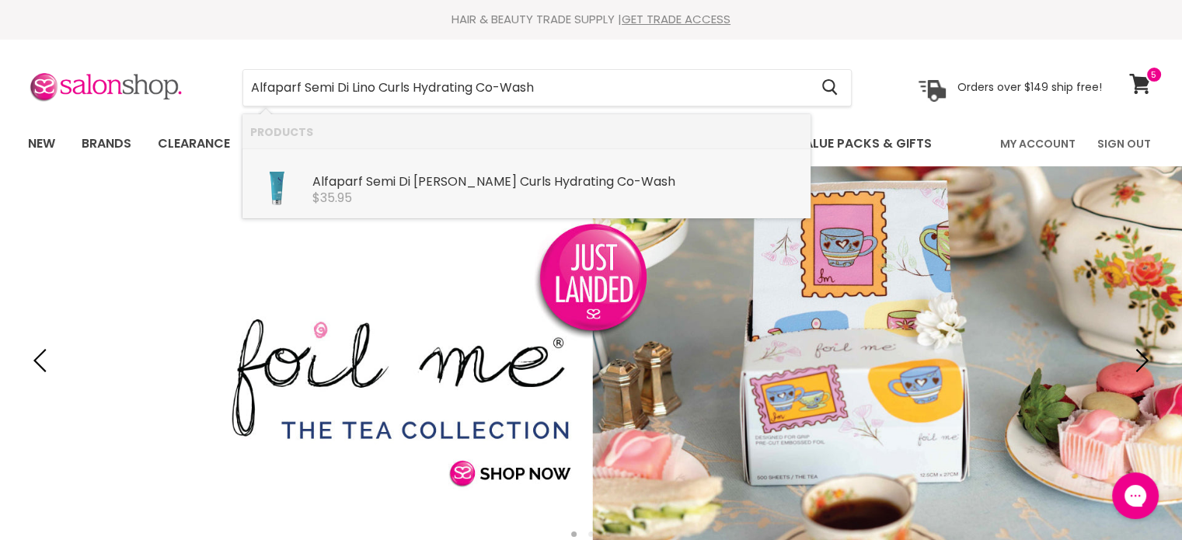
click at [400, 183] on b "Di" at bounding box center [405, 182] width 12 height 18
